Goal: Check status

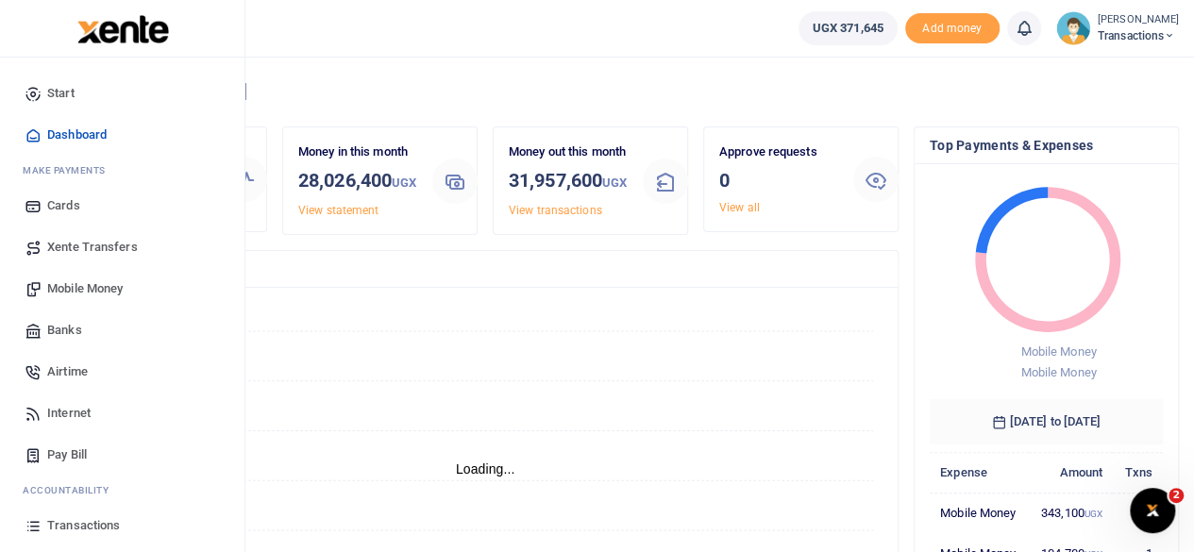
click at [64, 516] on span "Transactions" at bounding box center [83, 525] width 73 height 19
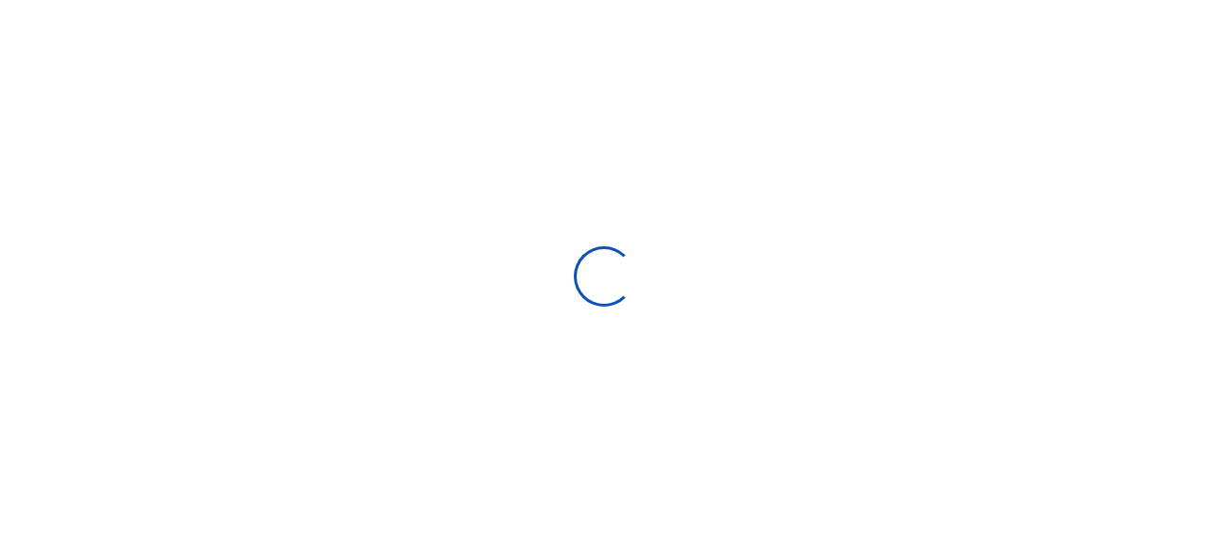
type input "[DATE] - [DATE]"
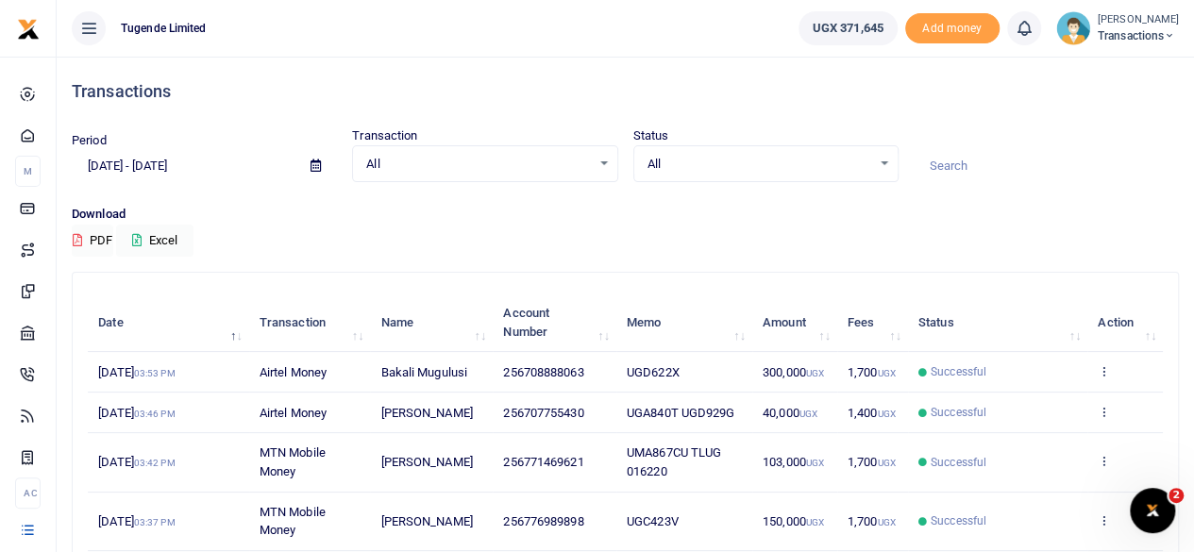
click at [955, 162] on div at bounding box center [597, 276] width 1194 height 552
click at [955, 162] on input at bounding box center [1046, 166] width 265 height 32
paste input "UMA776BJ"
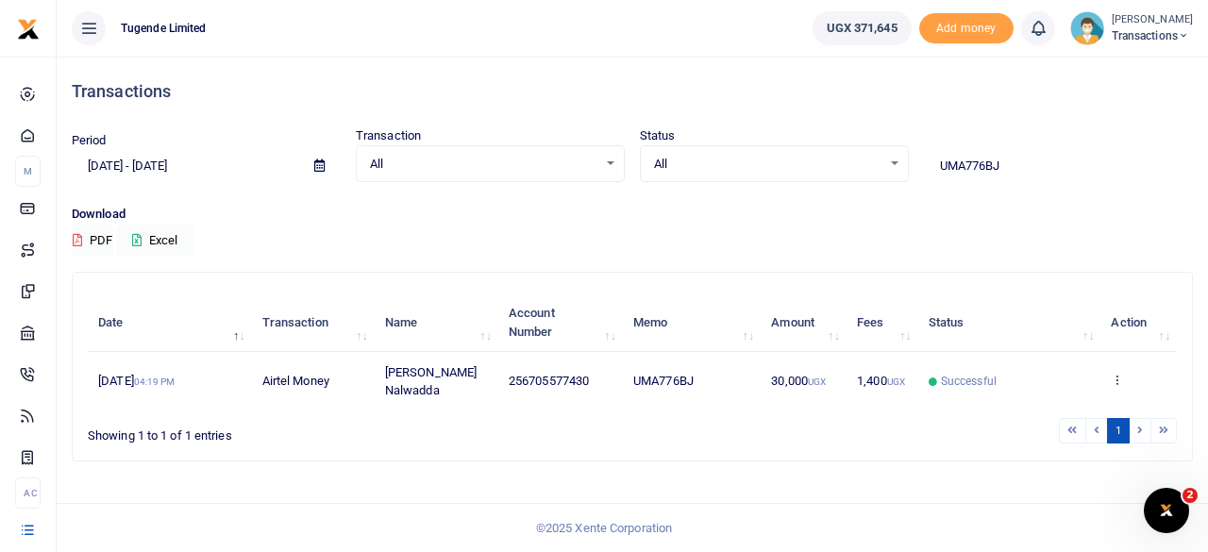
type input "UMA776BJ"
